Goal: Information Seeking & Learning: Learn about a topic

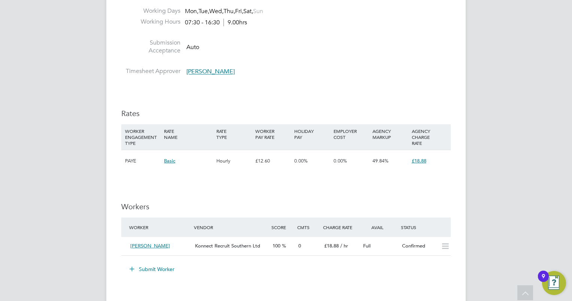
scroll to position [403, 0]
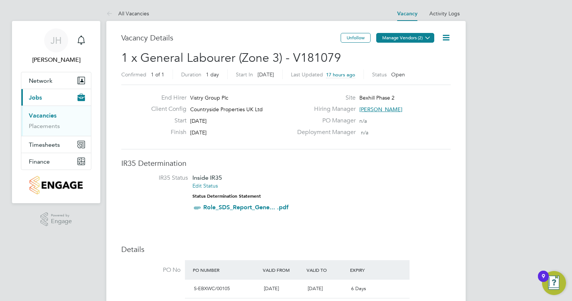
click at [407, 42] on button "Manage Vendors (2)" at bounding box center [405, 38] width 58 height 10
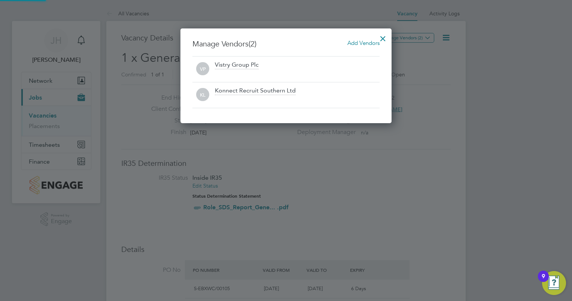
scroll to position [95, 211]
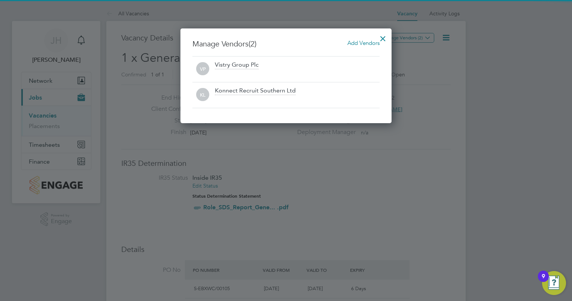
click at [415, 175] on div at bounding box center [286, 150] width 572 height 301
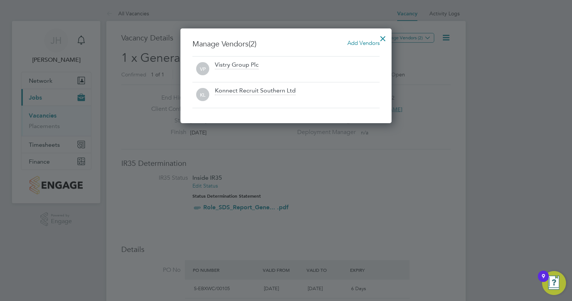
click at [346, 230] on div at bounding box center [286, 150] width 572 height 301
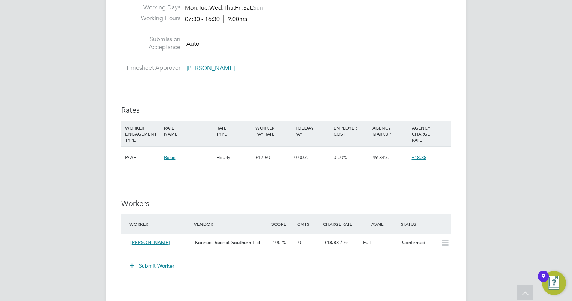
scroll to position [468, 0]
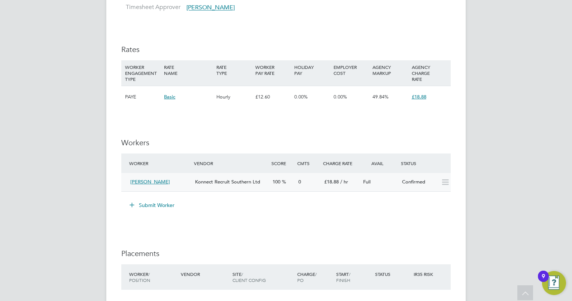
drag, startPoint x: 172, startPoint y: 179, endPoint x: 147, endPoint y: 183, distance: 25.3
click at [147, 183] on div "Jevgenjis Levsickis" at bounding box center [159, 182] width 65 height 12
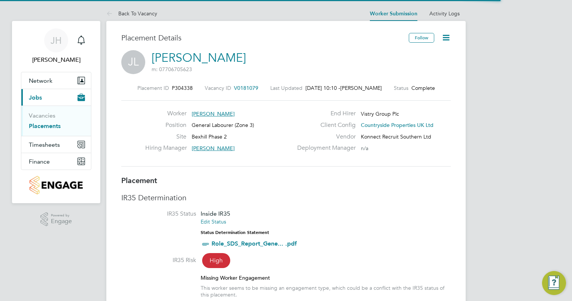
scroll to position [4, 3]
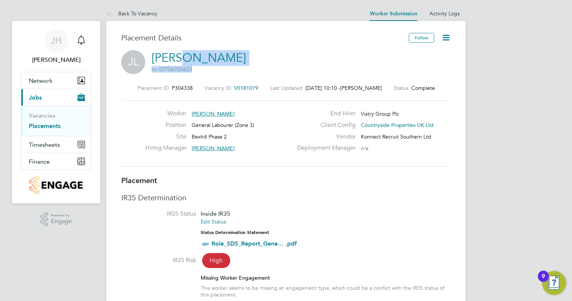
drag, startPoint x: 259, startPoint y: 55, endPoint x: 181, endPoint y: 59, distance: 77.9
click at [181, 59] on div "JL Jevgenjis Levsickis m: 07706705623" at bounding box center [285, 62] width 329 height 25
drag, startPoint x: 181, startPoint y: 59, endPoint x: 216, endPoint y: 71, distance: 36.2
click at [216, 71] on span "m: 07706705623" at bounding box center [199, 69] width 94 height 7
click at [263, 51] on div "JL Jevgenjis Levsickis m: 07706705623" at bounding box center [285, 62] width 329 height 25
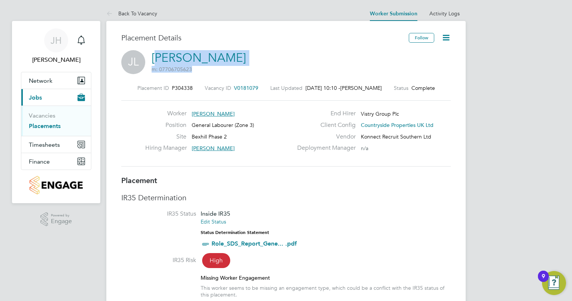
drag, startPoint x: 251, startPoint y: 58, endPoint x: 156, endPoint y: 56, distance: 95.4
click at [156, 56] on div "JL Jevgenjis Levsickis m: 07706705623" at bounding box center [285, 62] width 329 height 25
click at [156, 56] on link "Jevgenjis Levsickis" at bounding box center [199, 58] width 94 height 15
click at [266, 143] on div "Site Bexhill Phase 2" at bounding box center [218, 139] width 147 height 12
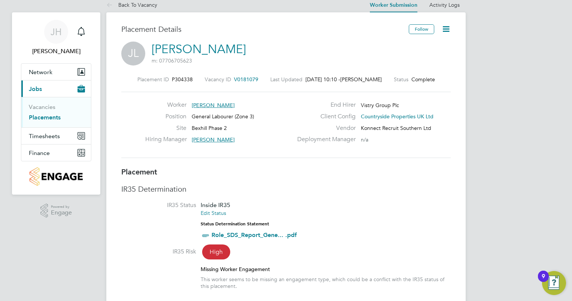
drag, startPoint x: 248, startPoint y: 109, endPoint x: 216, endPoint y: 103, distance: 33.1
click at [216, 103] on div "Worker Jevgenjis Levsickis" at bounding box center [218, 107] width 147 height 12
drag, startPoint x: 237, startPoint y: 102, endPoint x: 210, endPoint y: 102, distance: 27.3
click at [210, 102] on div "Worker Jevgenjis Levsickis" at bounding box center [218, 107] width 147 height 12
drag, startPoint x: 240, startPoint y: 104, endPoint x: 183, endPoint y: 106, distance: 56.5
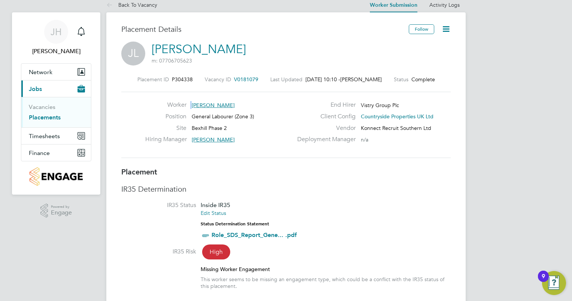
click at [183, 106] on div "Worker Jevgenjis Levsickis" at bounding box center [218, 107] width 147 height 12
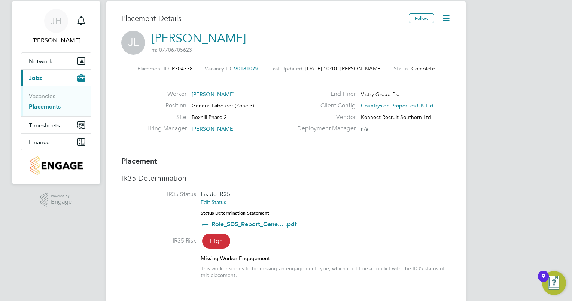
click at [259, 151] on div "Placement ID P304338 Vacancy ID V0181079 Last Updated 23 Sep 2025, 10:10 - Amel…" at bounding box center [285, 106] width 329 height 100
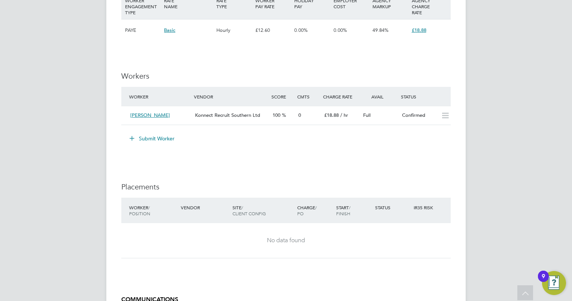
scroll to position [534, 0]
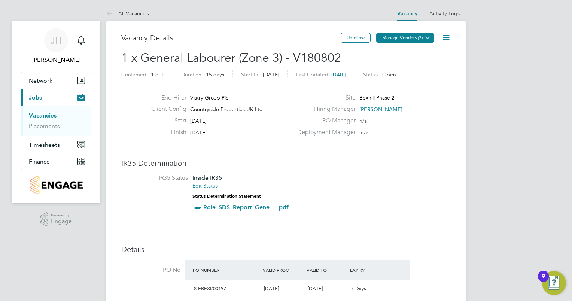
click at [414, 40] on button "Manage Vendors (2)" at bounding box center [405, 38] width 58 height 10
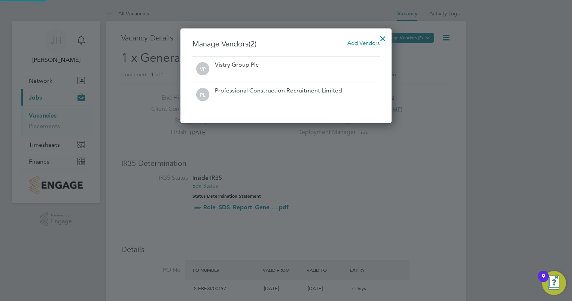
scroll to position [95, 211]
click at [414, 155] on div at bounding box center [286, 150] width 572 height 301
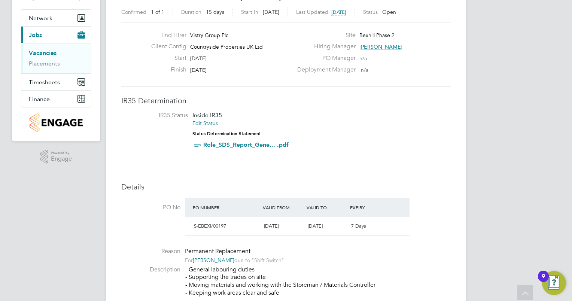
scroll to position [0, 0]
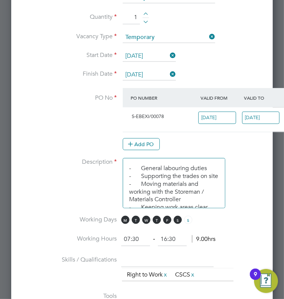
scroll to position [432, 0]
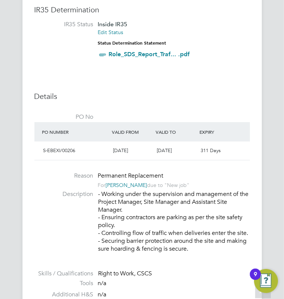
scroll to position [183, 0]
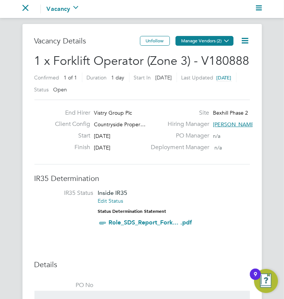
click at [224, 39] on icon at bounding box center [227, 41] width 6 height 6
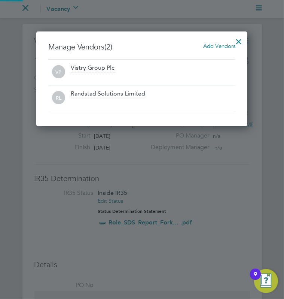
scroll to position [95, 211]
click at [223, 174] on div at bounding box center [142, 149] width 284 height 299
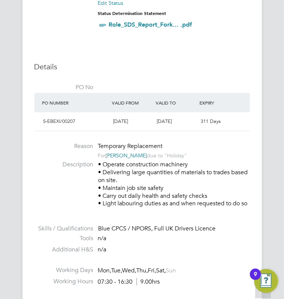
scroll to position [0, 0]
